Goal: Information Seeking & Learning: Stay updated

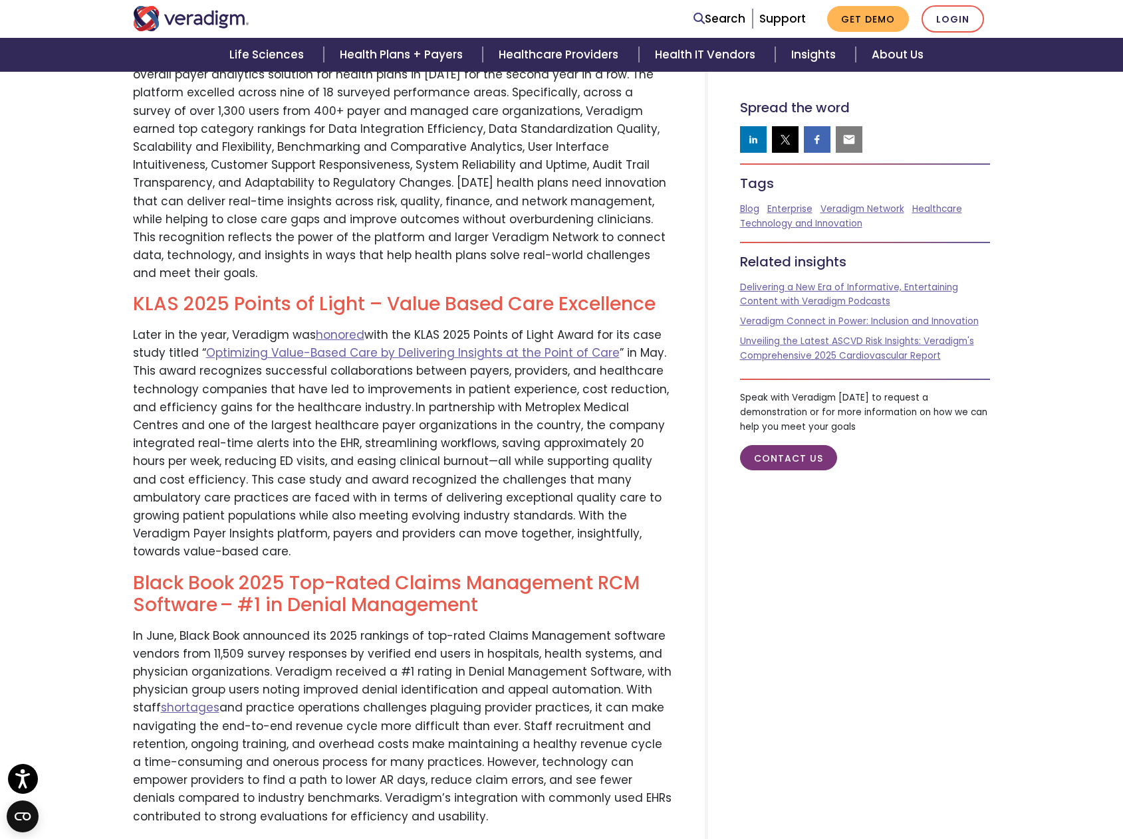
scroll to position [1263, 0]
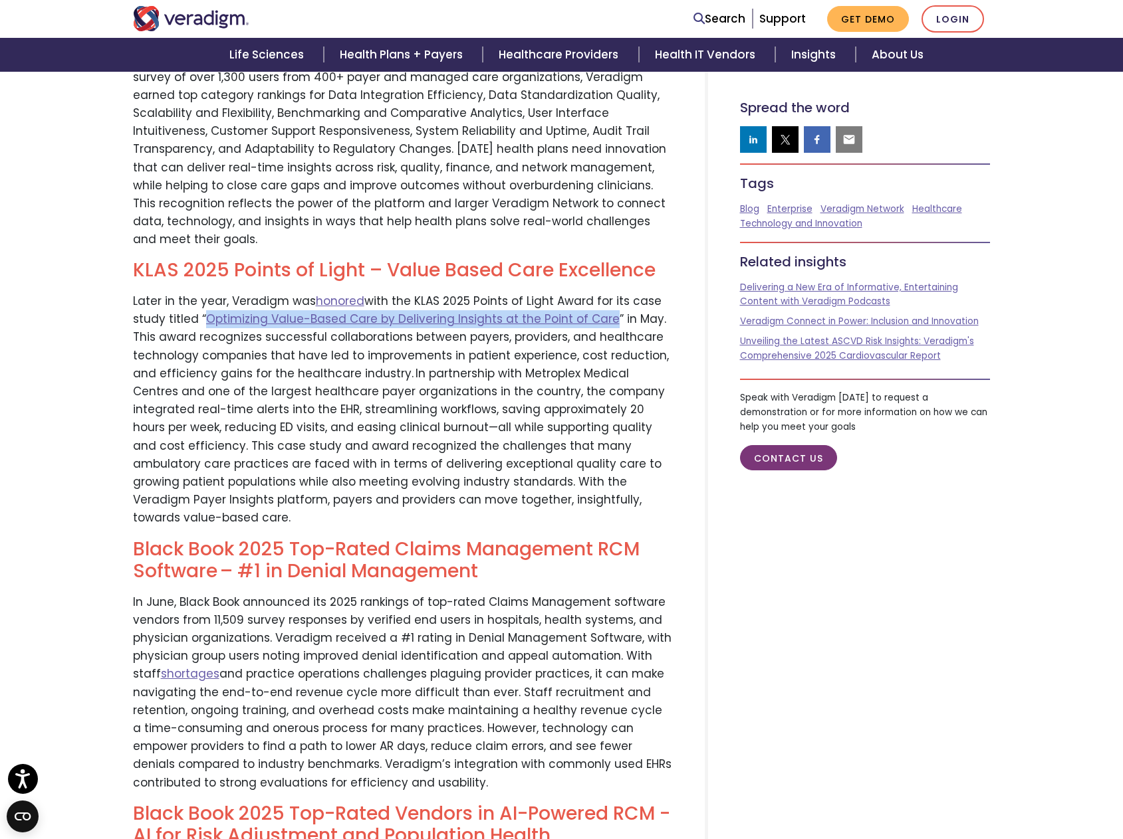
drag, startPoint x: 606, startPoint y: 280, endPoint x: 201, endPoint y: 286, distance: 404.8
click at [201, 292] on p "Later in the year, Veradigm was honored with the KLAS 2025 Points of Light Awar…" at bounding box center [403, 409] width 540 height 235
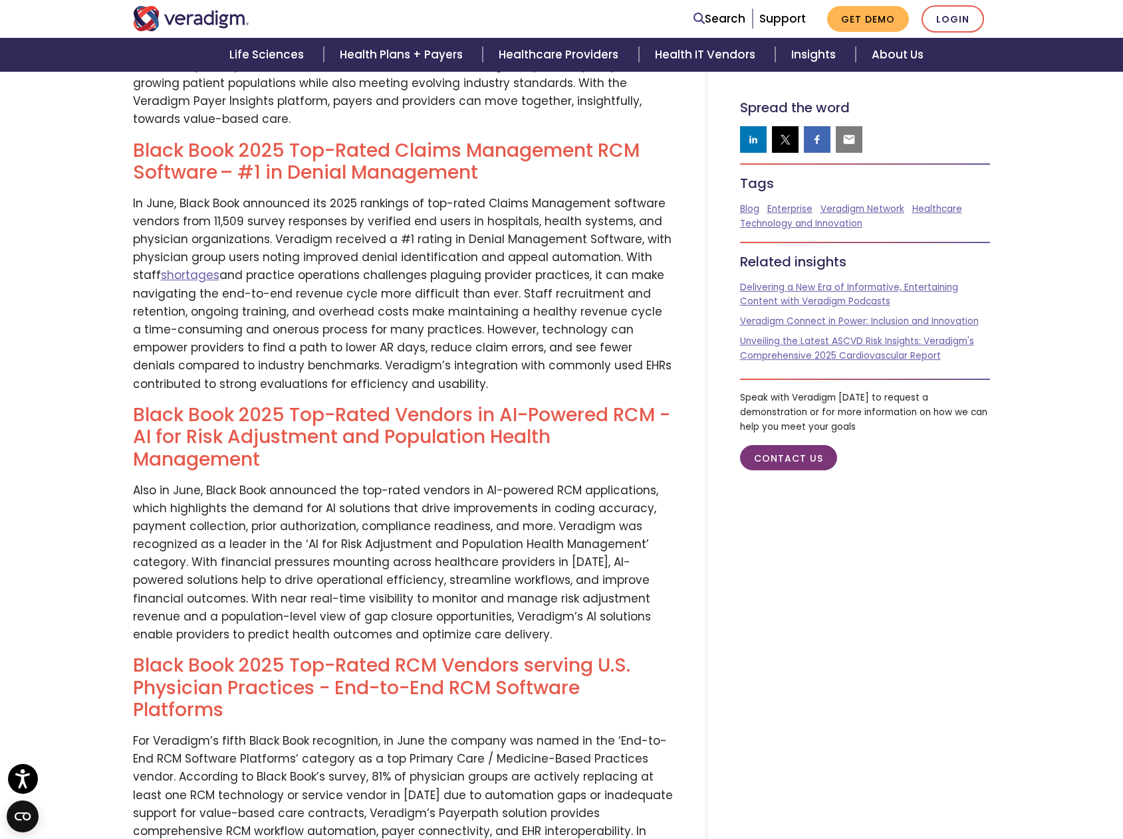
scroll to position [1595, 0]
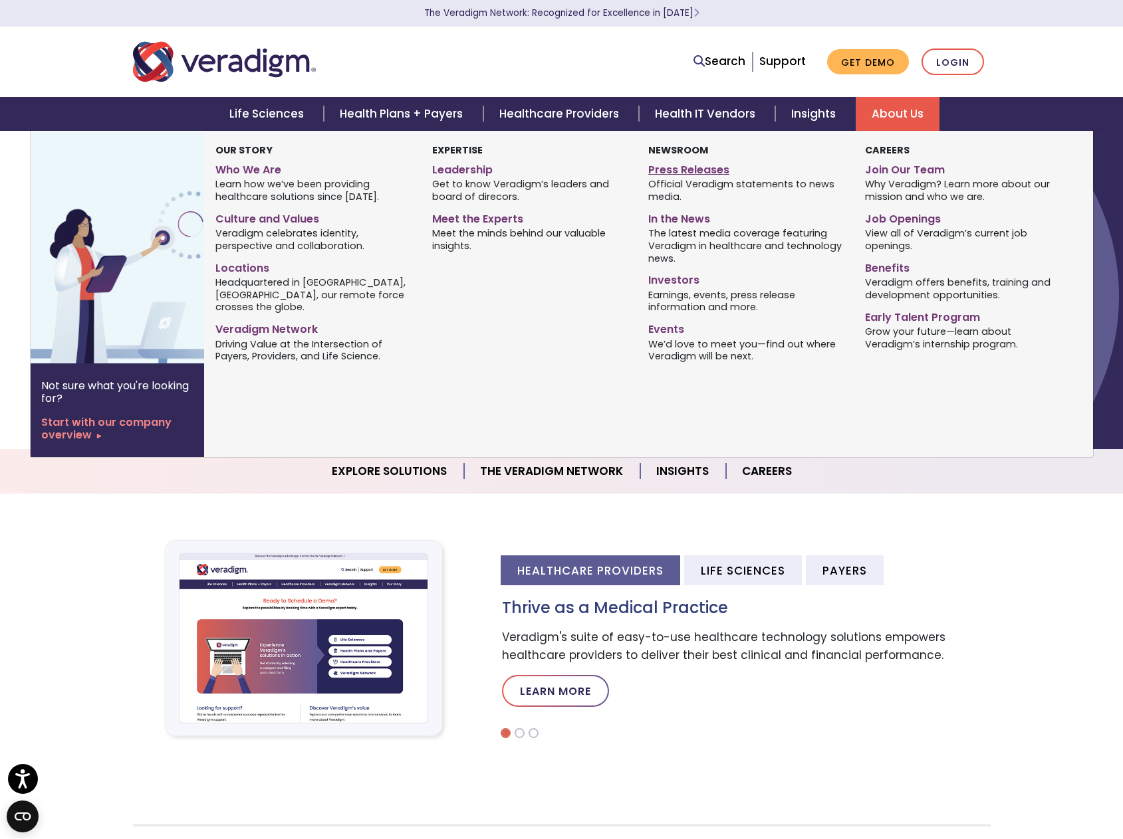
click at [699, 168] on link "Press Releases" at bounding box center [746, 167] width 196 height 19
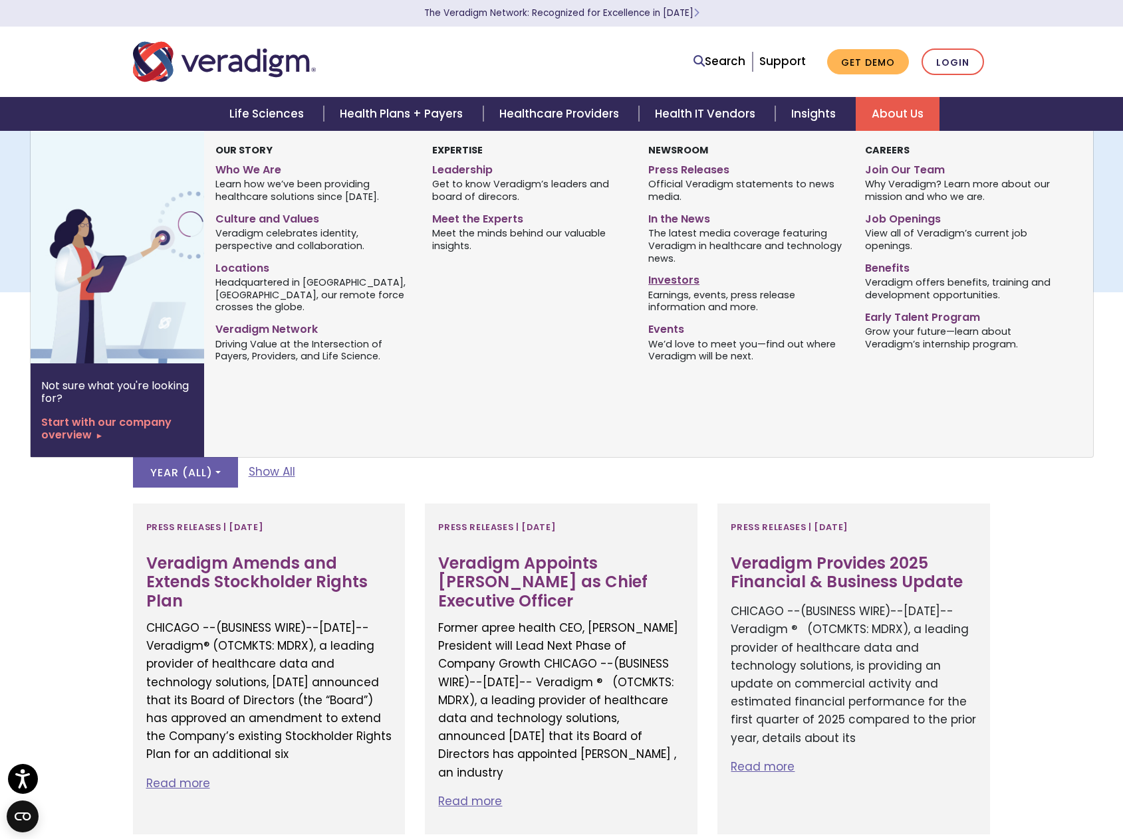
click at [687, 277] on link "Investors" at bounding box center [746, 278] width 196 height 19
